Goal: Task Accomplishment & Management: Use online tool/utility

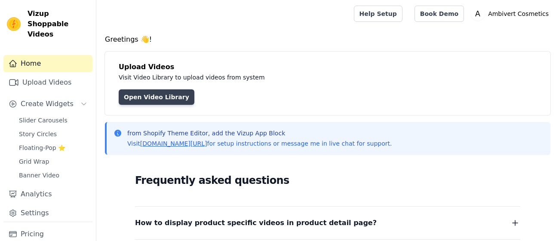
click at [162, 96] on link "Open Video Library" at bounding box center [157, 96] width 76 height 15
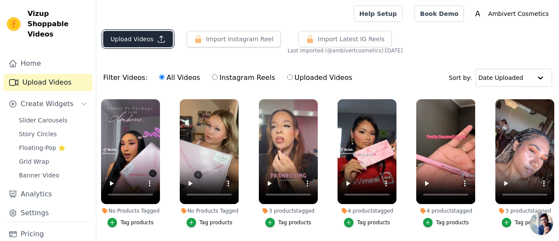
click at [157, 36] on icon "button" at bounding box center [161, 39] width 9 height 9
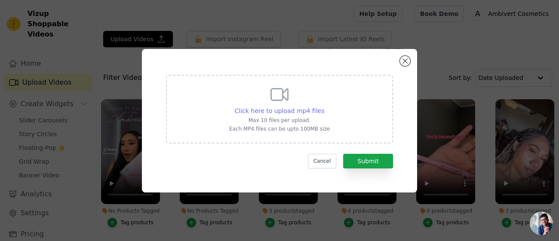
click at [307, 107] on span "Click here to upload mp4 files" at bounding box center [280, 110] width 90 height 7
click at [324, 107] on input "Click here to upload mp4 files Max 10 files per upload. Each MP4 files can be u…" at bounding box center [324, 106] width 0 height 0
type input "C:\fakepath\ashleeyagu_7546703887596522807.mp4"
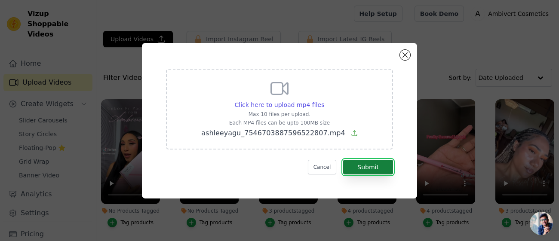
click at [359, 165] on button "Submit" at bounding box center [368, 167] width 50 height 15
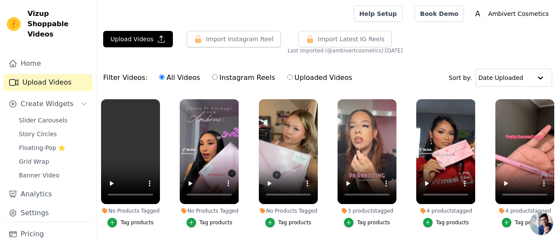
click at [137, 219] on div "Tag products" at bounding box center [136, 222] width 33 height 7
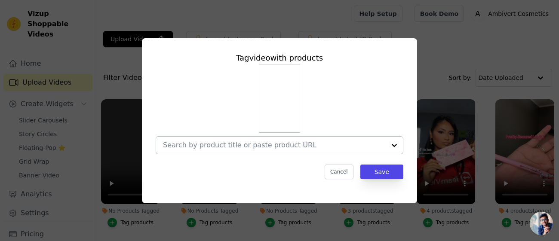
click at [273, 144] on input "No Products Tagged Tag video with products Cancel Save Tag products" at bounding box center [274, 145] width 223 height 8
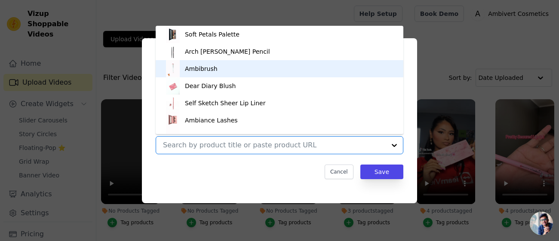
scroll to position [115, 0]
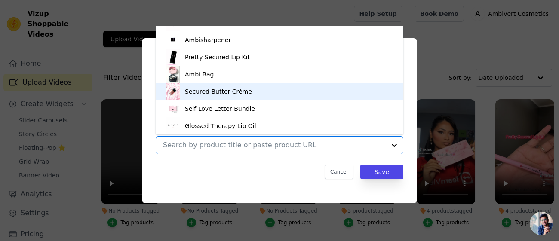
click at [211, 92] on div "Secured Butter Crème" at bounding box center [218, 91] width 67 height 9
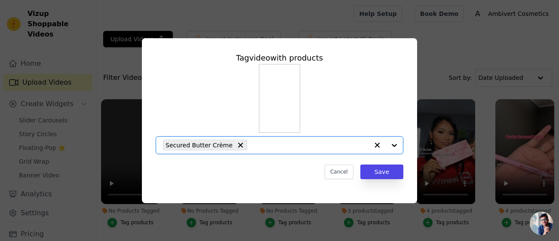
click at [393, 142] on div at bounding box center [385, 145] width 34 height 17
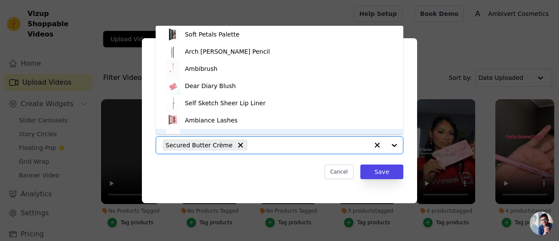
scroll to position [12, 0]
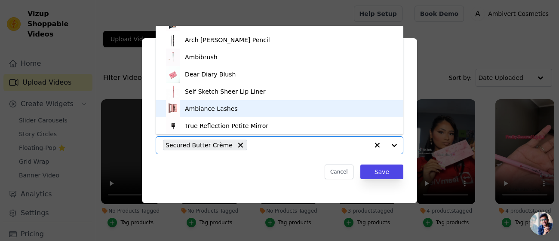
click at [215, 101] on div "Ambiance Lashes" at bounding box center [279, 108] width 230 height 17
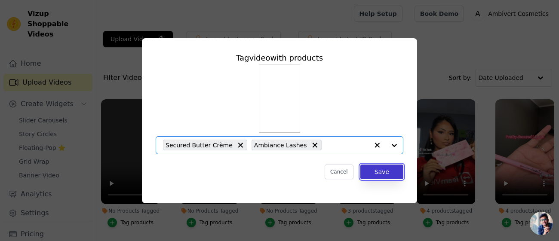
click at [380, 172] on button "Save" at bounding box center [381, 172] width 43 height 15
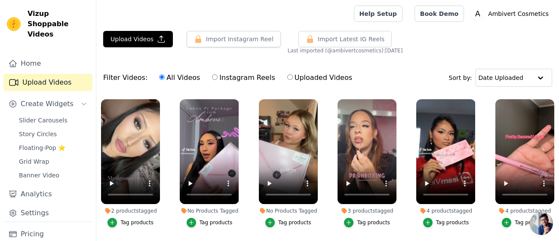
click at [150, 215] on li "2 products tagged Tag products" at bounding box center [130, 163] width 59 height 128
click at [146, 208] on div "2 products tagged" at bounding box center [130, 211] width 59 height 7
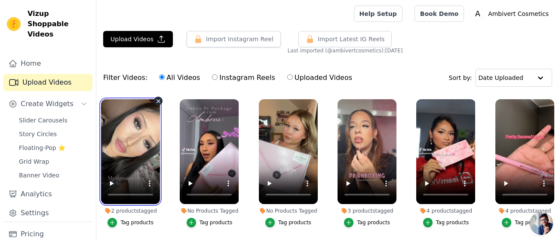
click at [134, 162] on video at bounding box center [130, 151] width 59 height 105
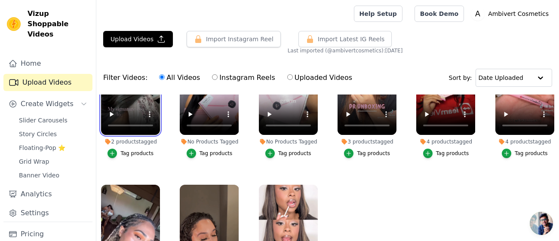
scroll to position [72, 0]
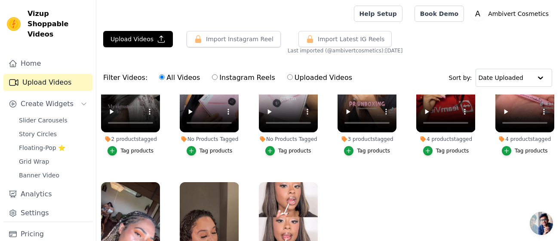
click at [128, 151] on div "Tag products" at bounding box center [136, 150] width 33 height 7
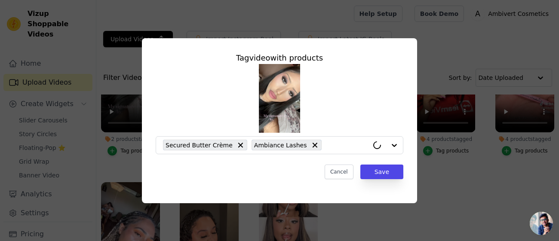
click at [282, 116] on img at bounding box center [279, 98] width 41 height 69
click at [343, 170] on button "Cancel" at bounding box center [338, 172] width 29 height 15
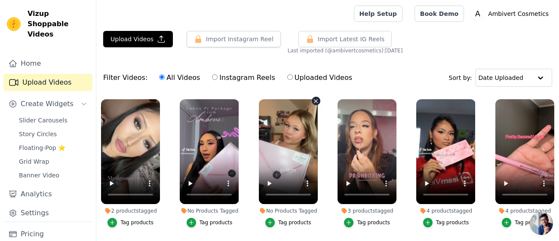
scroll to position [1, 0]
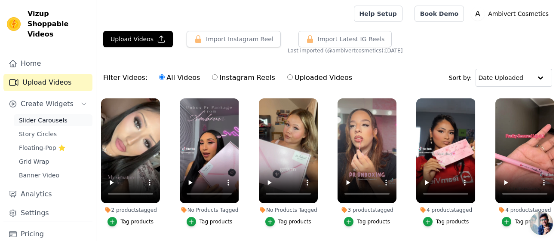
click at [59, 116] on span "Slider Carousels" at bounding box center [43, 120] width 49 height 9
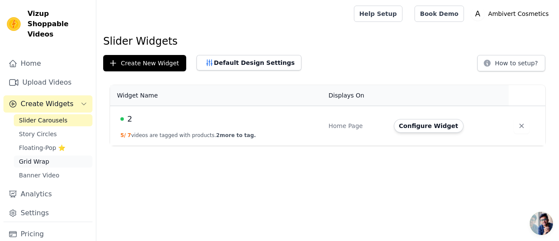
click at [43, 157] on span "Grid Wrap" at bounding box center [34, 161] width 30 height 9
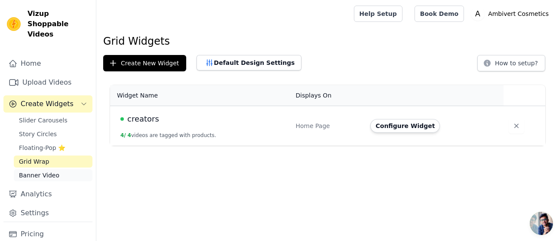
click at [41, 171] on span "Banner Video" at bounding box center [39, 175] width 40 height 9
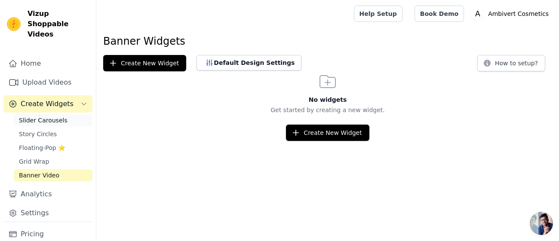
click at [39, 116] on span "Slider Carousels" at bounding box center [43, 120] width 49 height 9
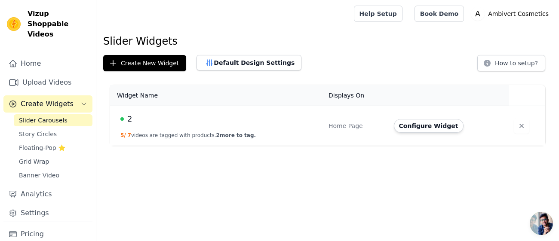
click at [126, 118] on div "2" at bounding box center [219, 119] width 198 height 12
click at [129, 119] on span "2" at bounding box center [129, 119] width 5 height 12
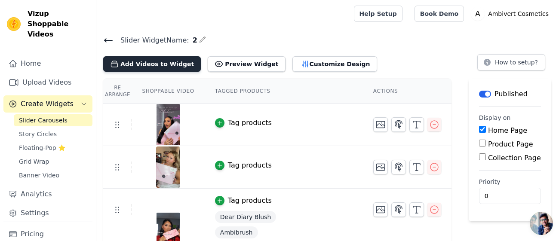
click at [162, 67] on button "Add Videos to Widget" at bounding box center [152, 63] width 98 height 15
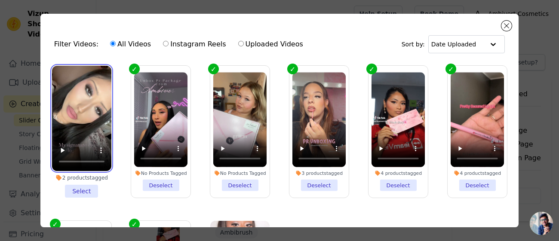
click at [100, 96] on video at bounding box center [81, 118] width 59 height 105
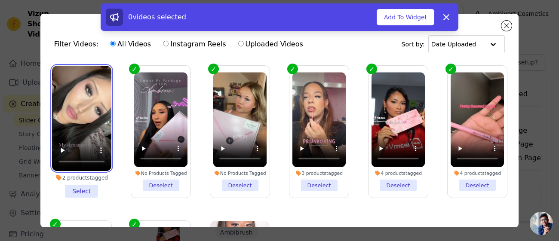
click at [100, 96] on video at bounding box center [81, 118] width 59 height 105
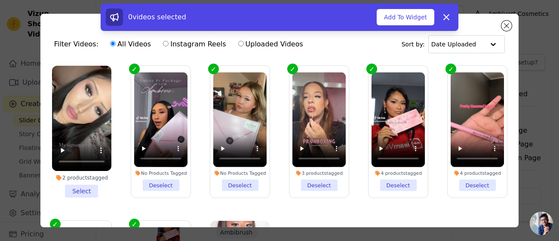
click at [79, 190] on li "2 products tagged Select" at bounding box center [81, 132] width 59 height 132
click at [0, 0] on input "2 products tagged Select" at bounding box center [0, 0] width 0 height 0
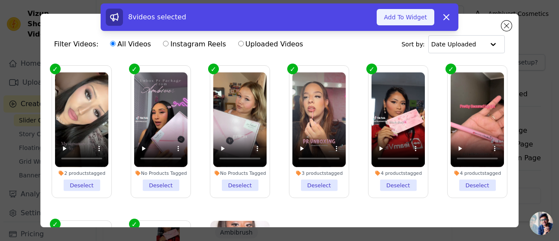
click at [418, 13] on button "Add To Widget" at bounding box center [405, 17] width 58 height 16
